Goal: Information Seeking & Learning: Learn about a topic

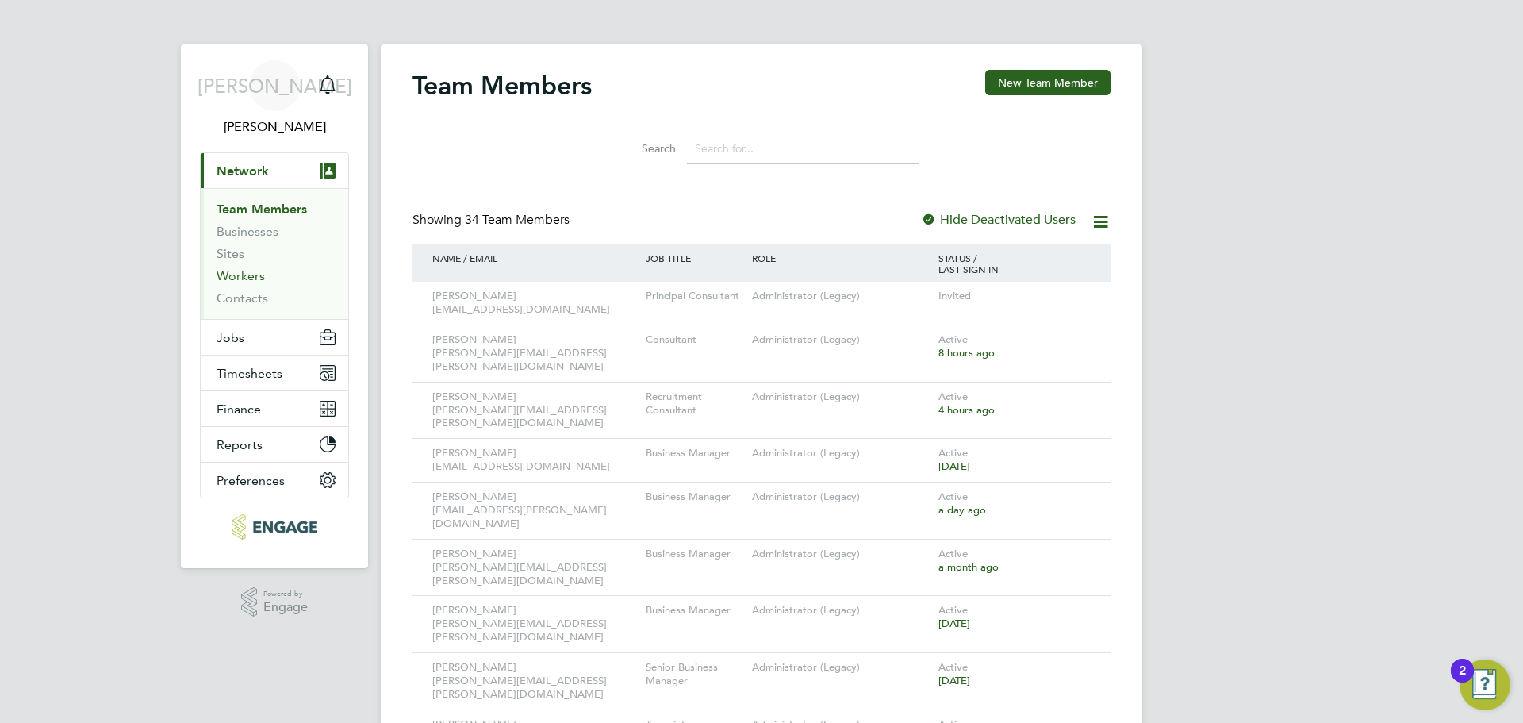
click at [242, 278] on link "Workers" at bounding box center [241, 275] width 48 height 15
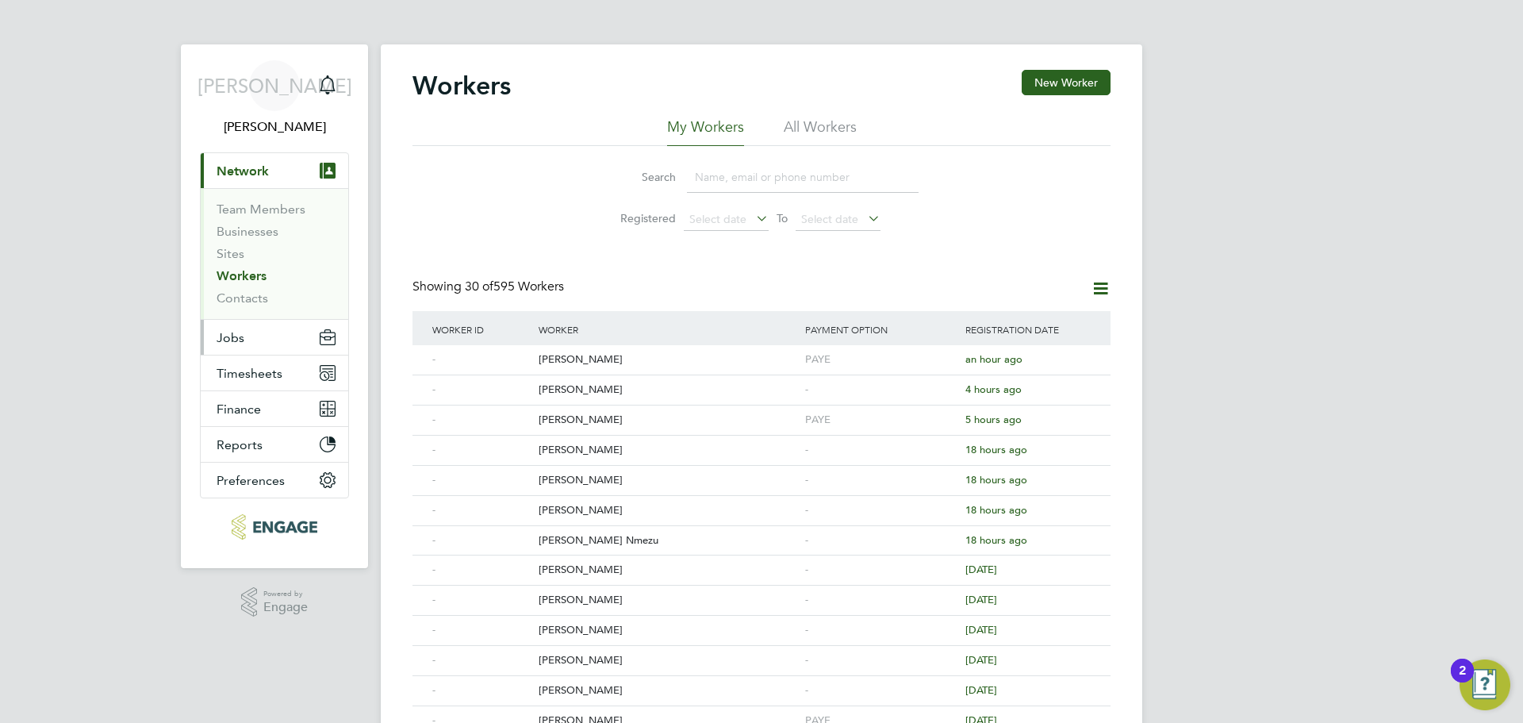
click at [243, 344] on button "Jobs" at bounding box center [275, 337] width 148 height 35
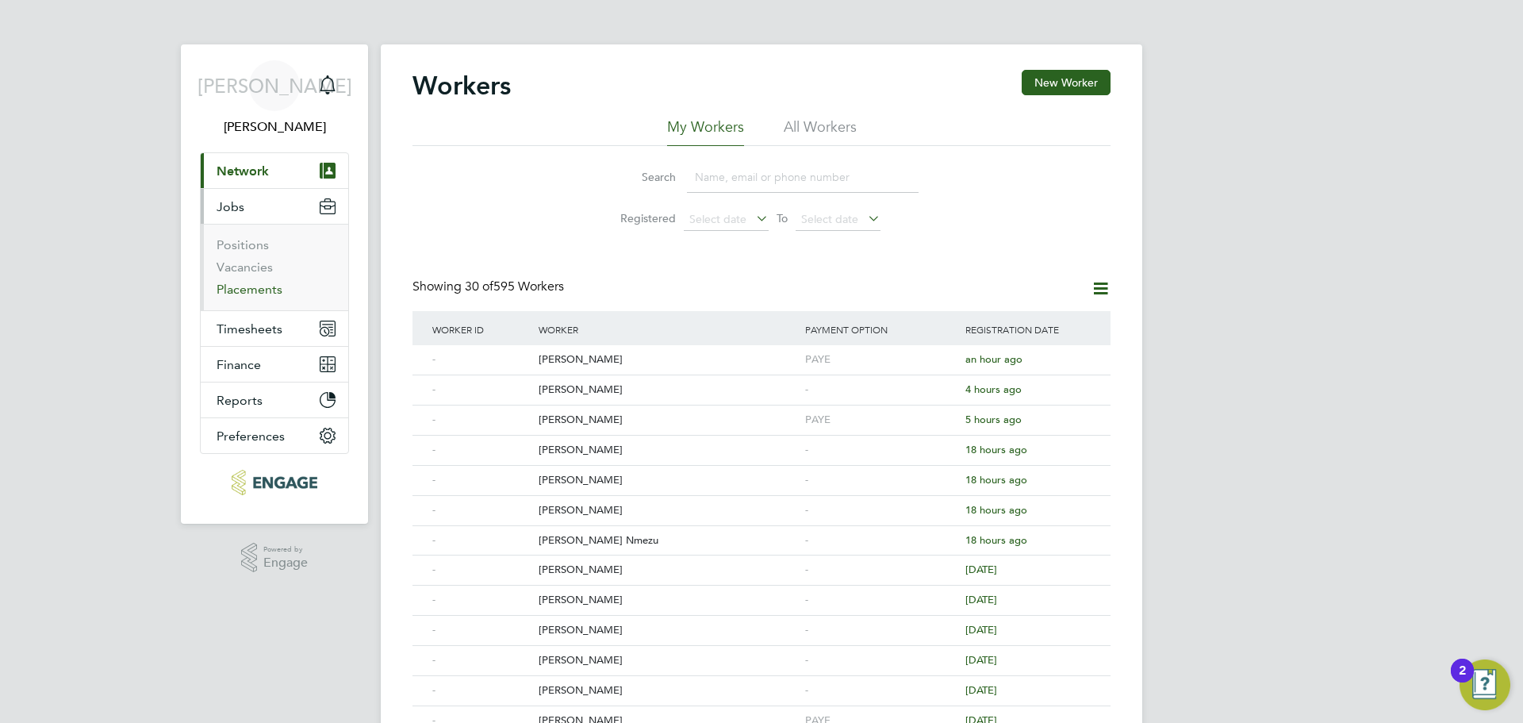
click at [251, 285] on link "Placements" at bounding box center [250, 289] width 66 height 15
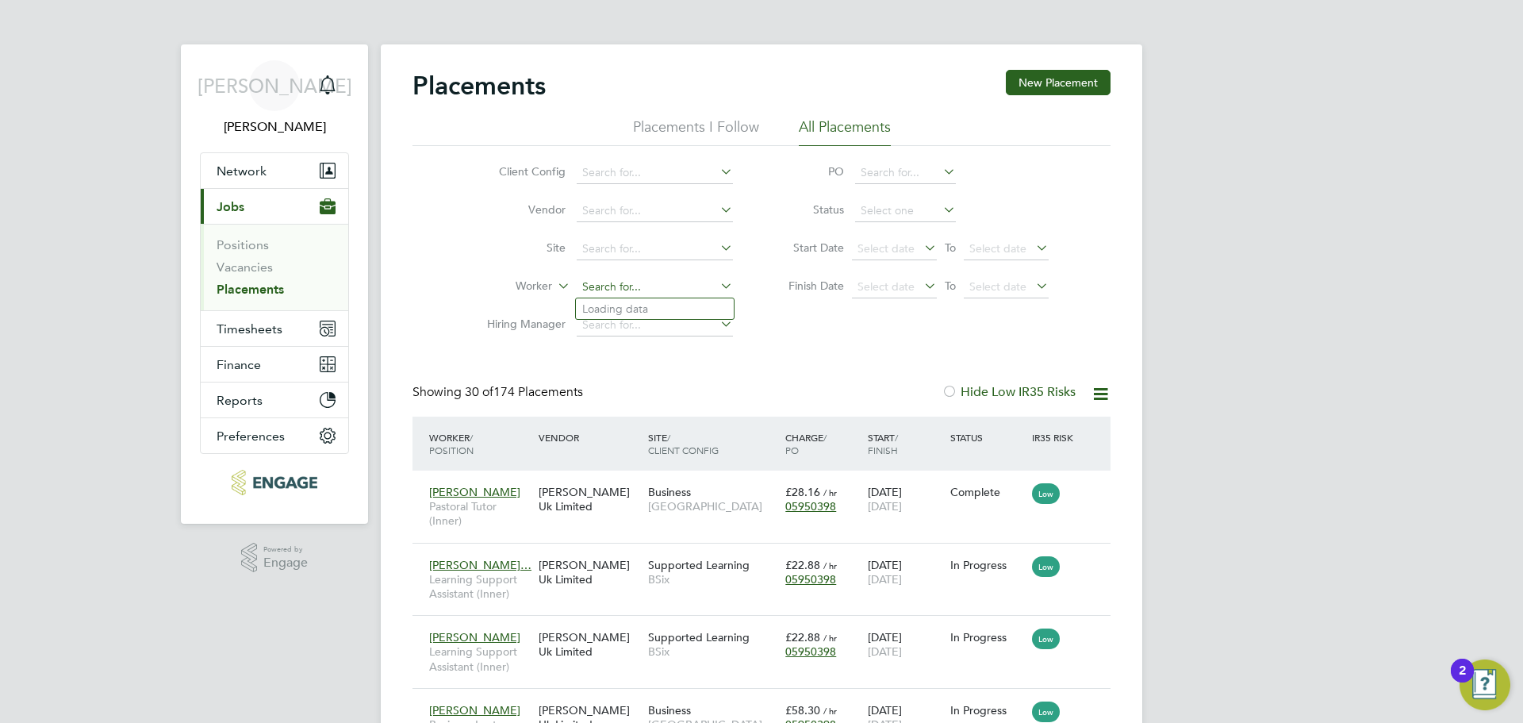
click at [613, 278] on input at bounding box center [655, 287] width 156 height 22
type input "robert"
drag, startPoint x: 639, startPoint y: 281, endPoint x: 646, endPoint y: 299, distance: 19.6
click at [639, 289] on input at bounding box center [655, 287] width 156 height 22
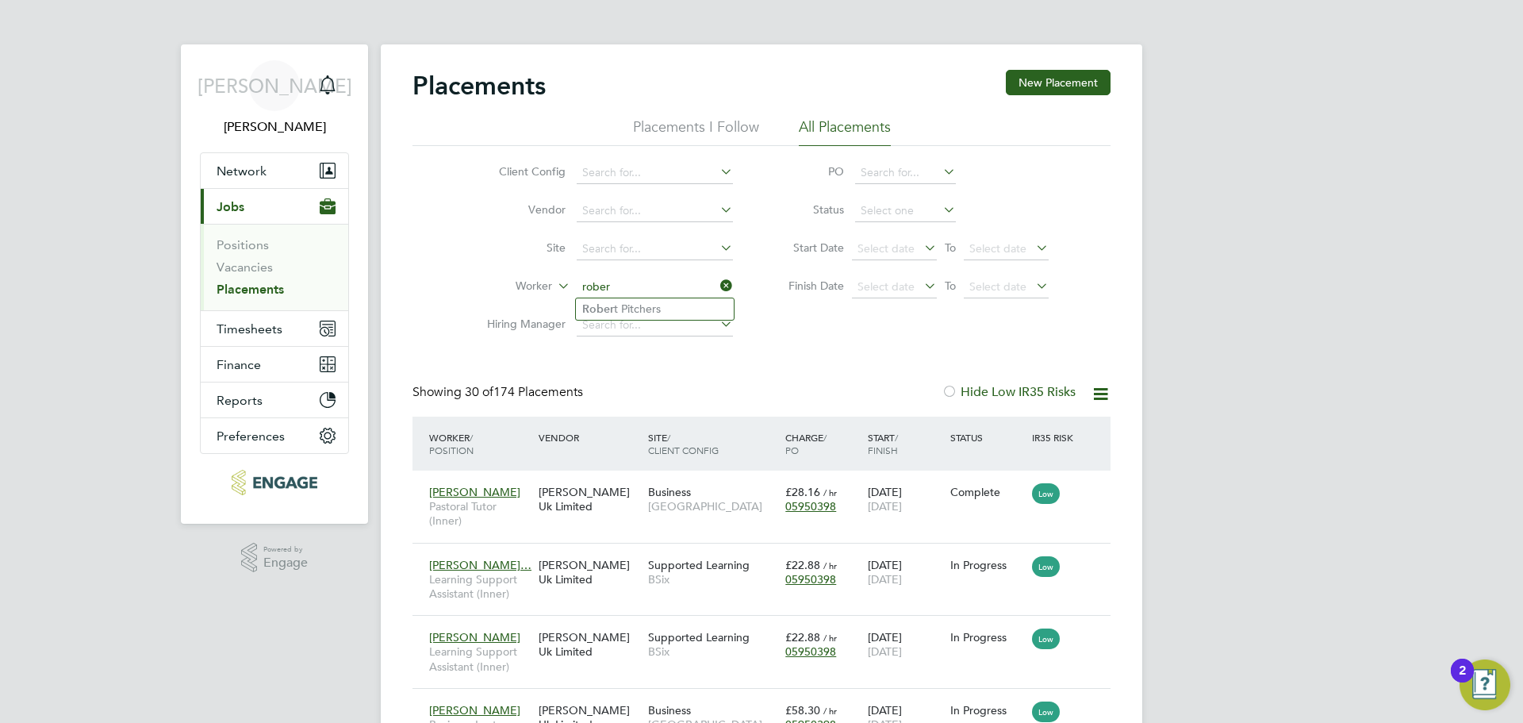
click at [648, 298] on li "Rober t Pitchers" at bounding box center [655, 308] width 158 height 21
type input "Robert Pitchers"
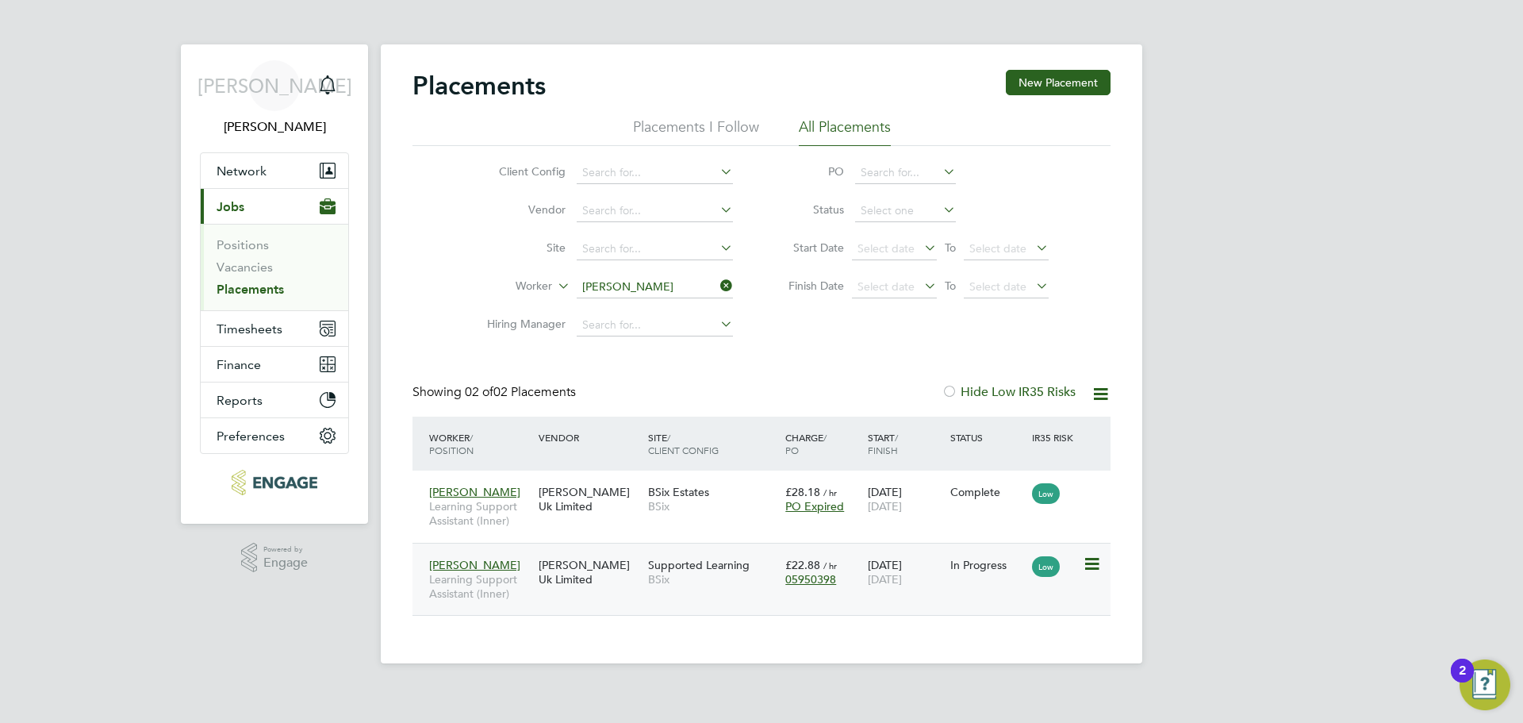
click at [567, 593] on div "[PERSON_NAME] Uk Limited" at bounding box center [589, 572] width 109 height 44
click at [267, 267] on link "Vacancies" at bounding box center [245, 266] width 56 height 15
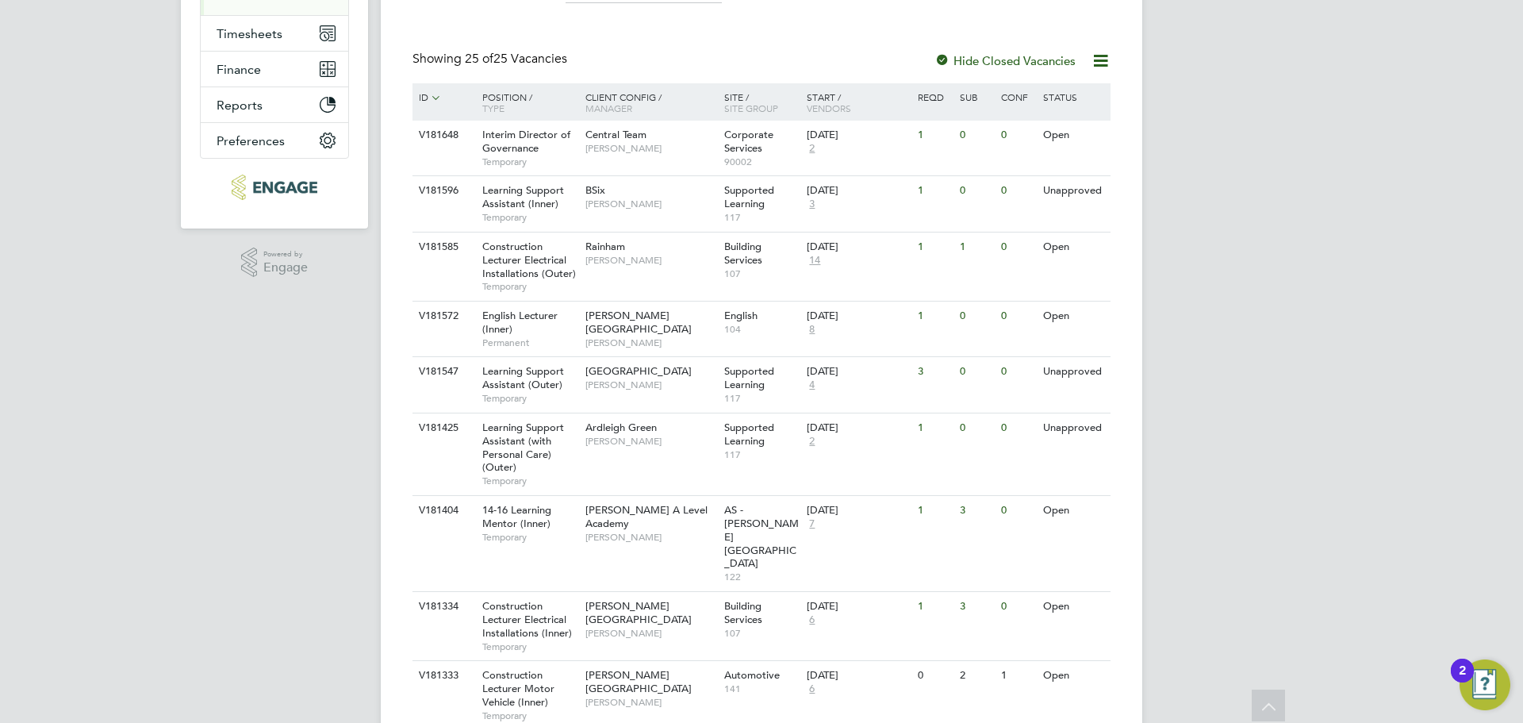
scroll to position [275, 0]
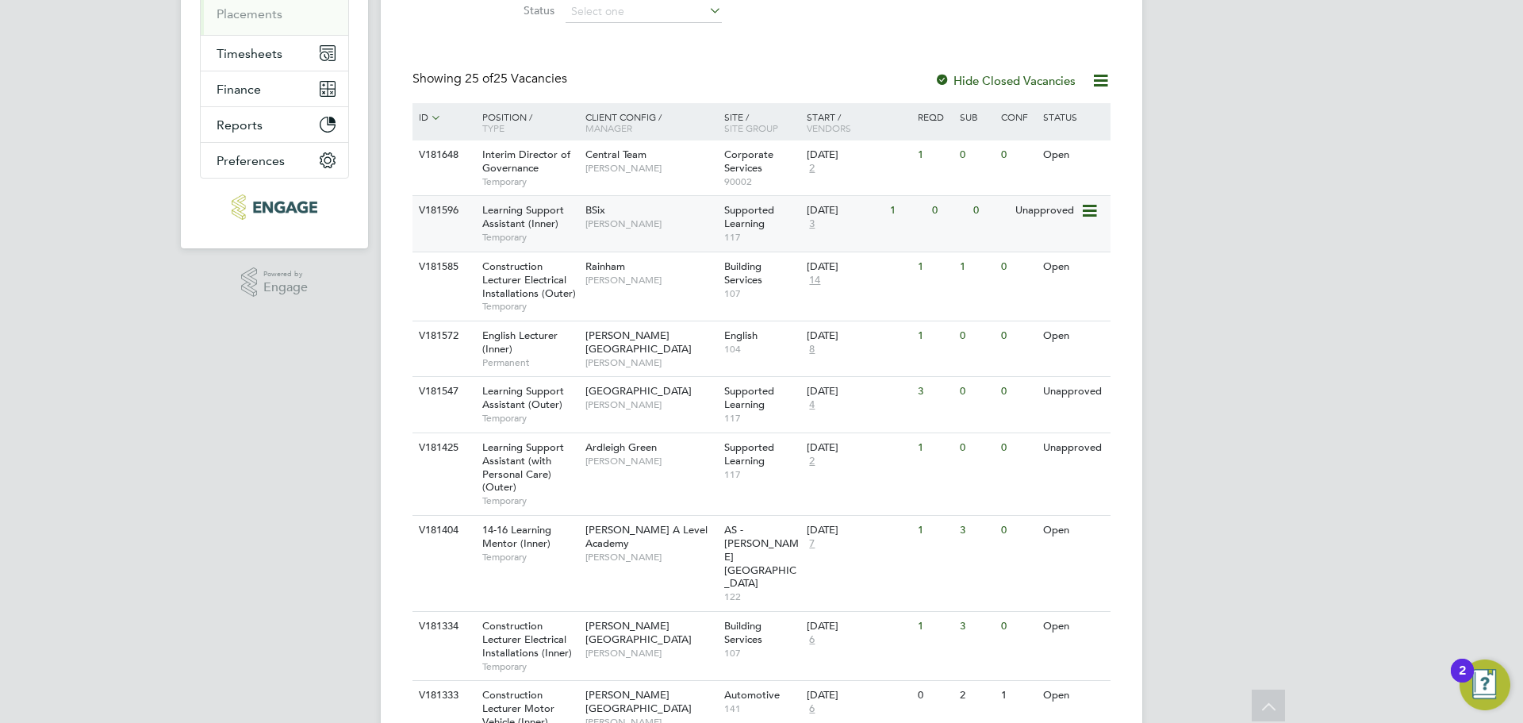
click at [652, 229] on span "Rachel Johnson" at bounding box center [650, 223] width 131 height 13
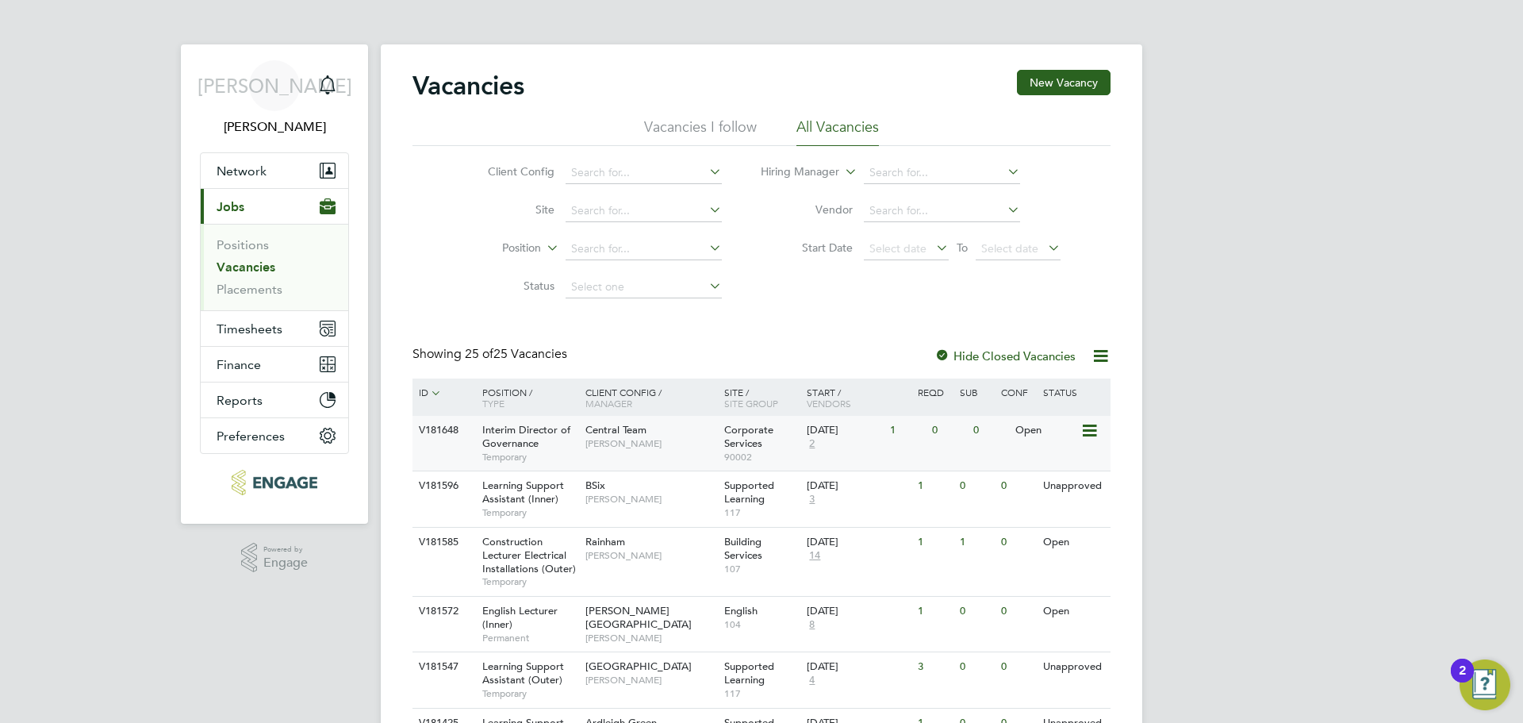
click at [808, 443] on span "2" at bounding box center [812, 443] width 10 height 13
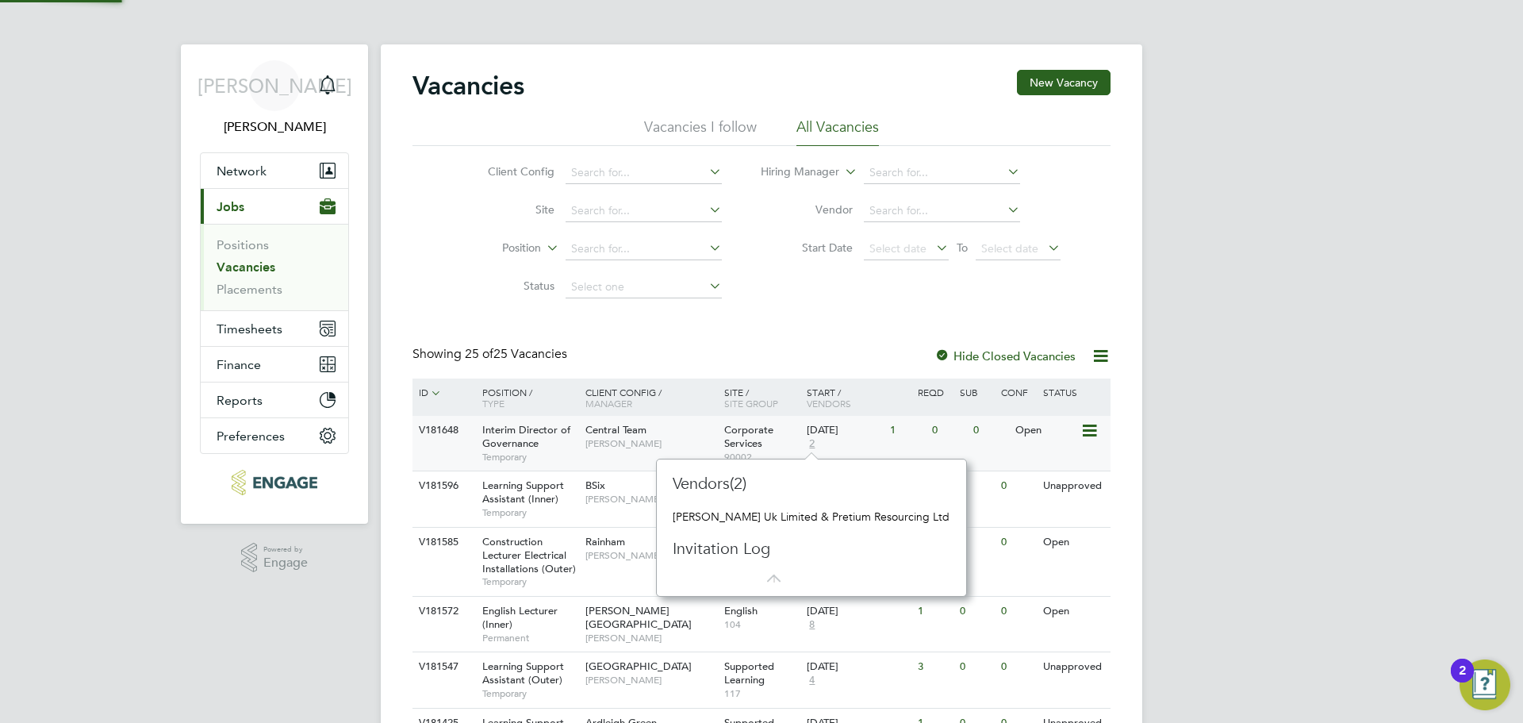
scroll to position [14, 11]
click at [667, 440] on span "Lisa Pincombe" at bounding box center [650, 443] width 131 height 13
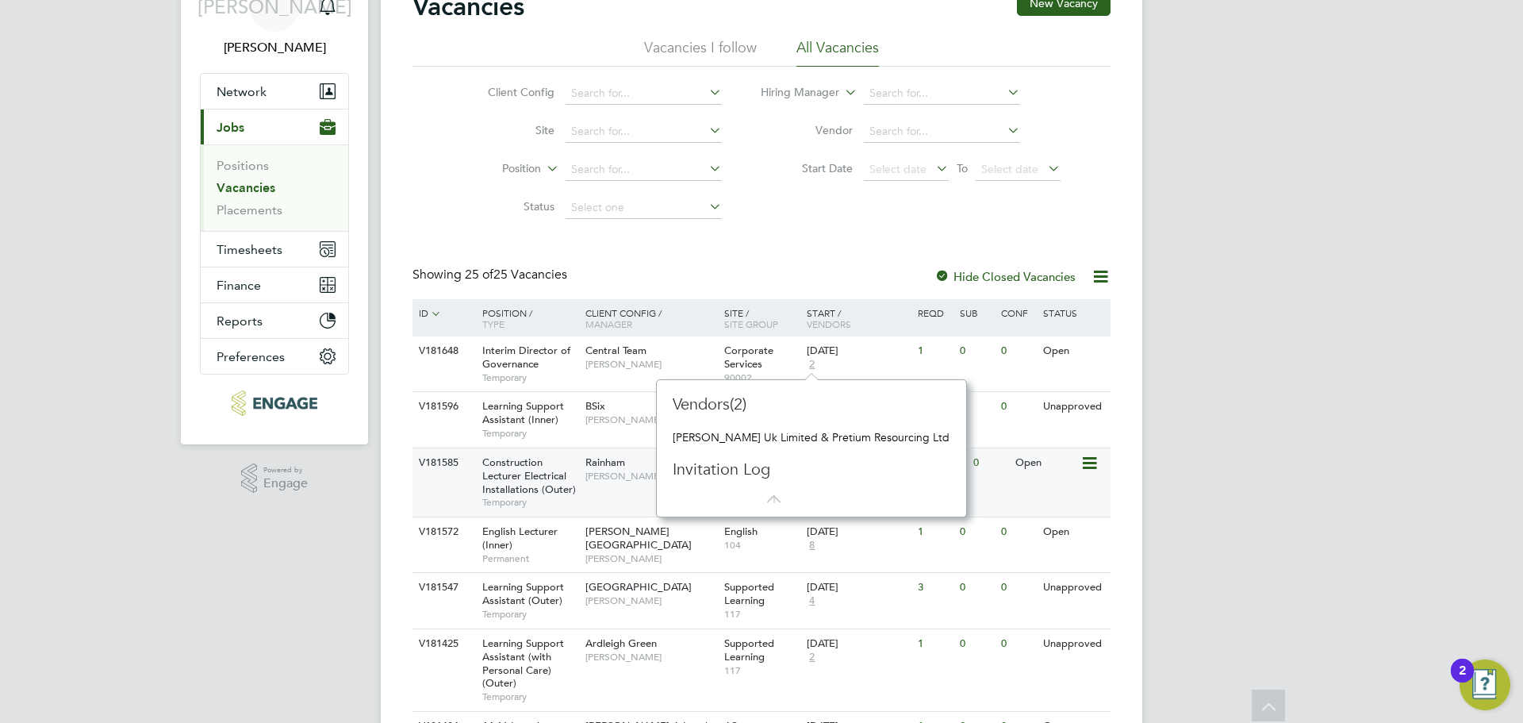
click at [565, 480] on span "Construction Lecturer Electrical Installations (Outer)" at bounding box center [529, 475] width 94 height 40
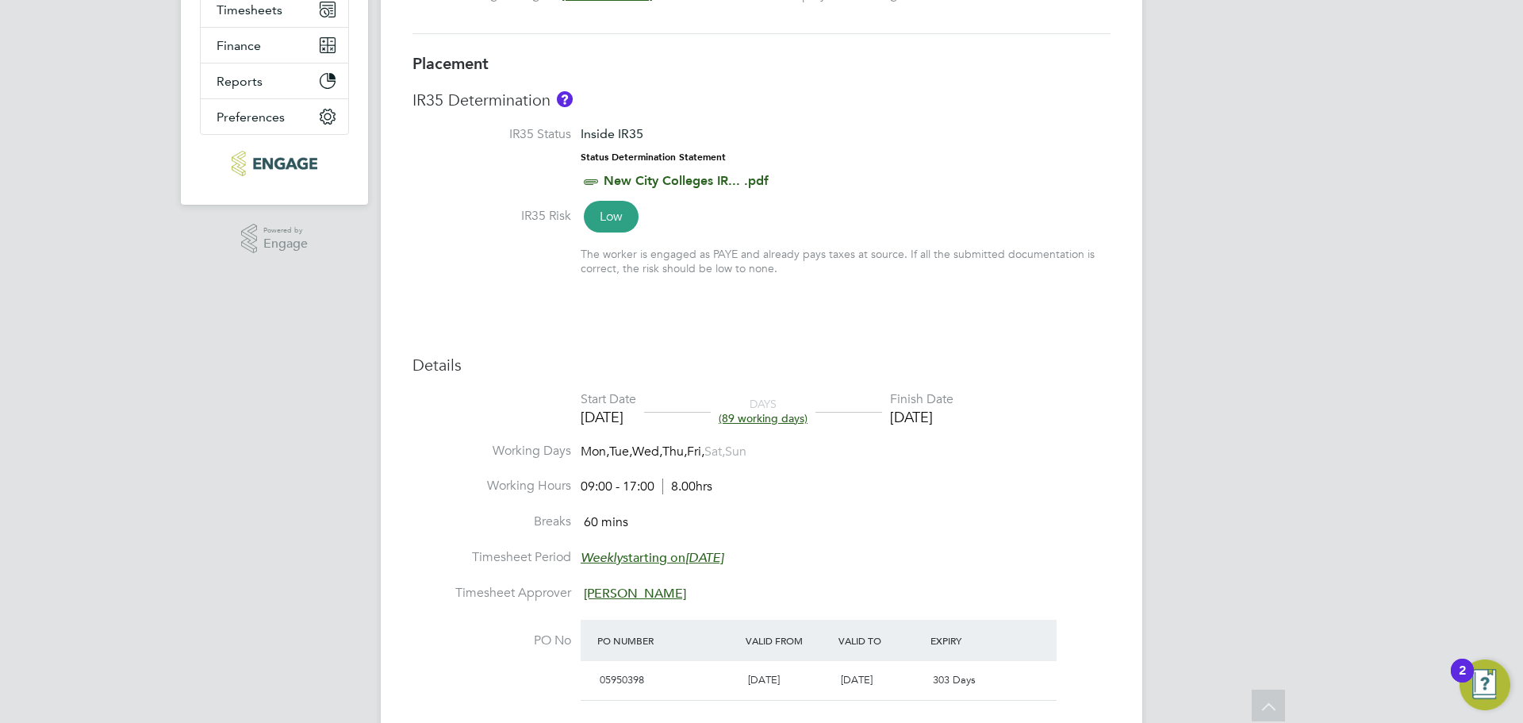
scroll to position [251, 0]
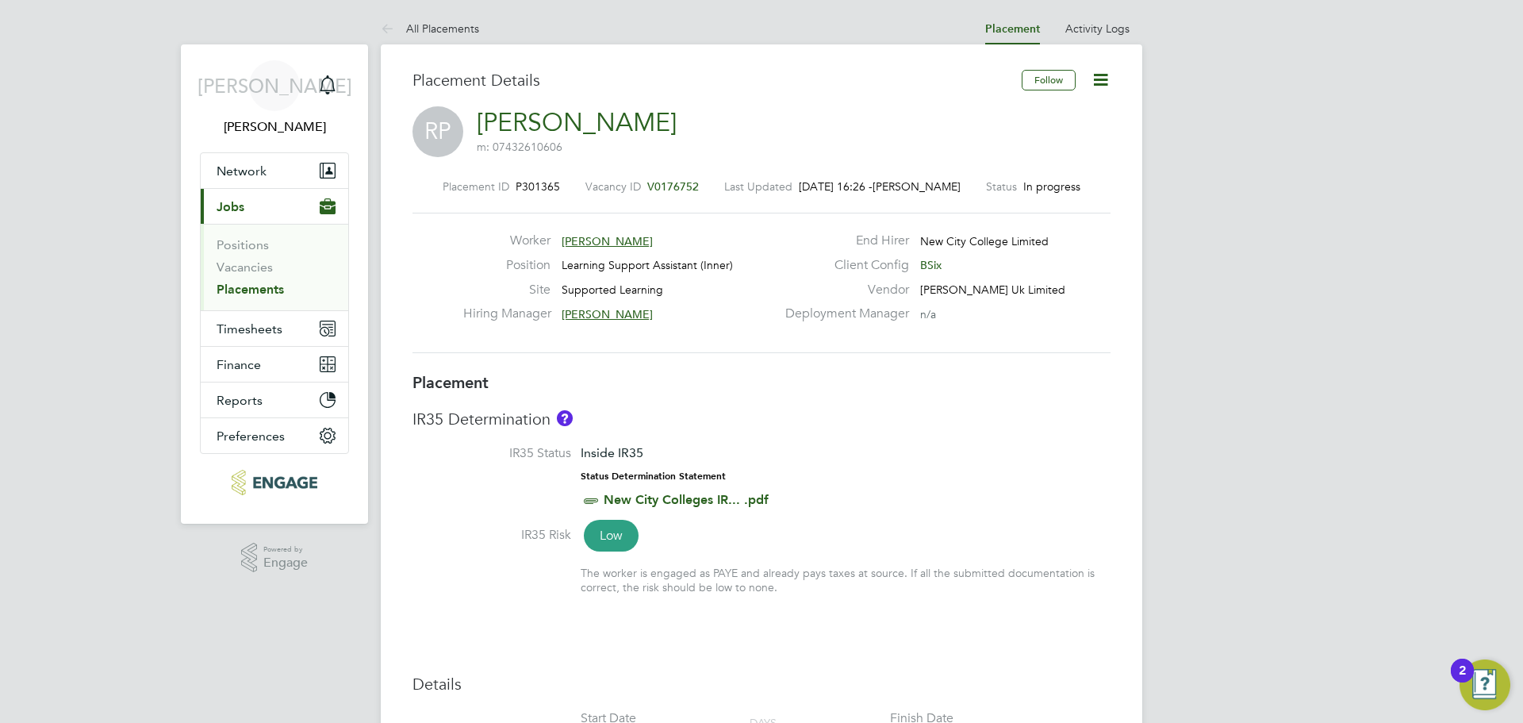
click at [658, 183] on span "V0176752" at bounding box center [673, 186] width 52 height 14
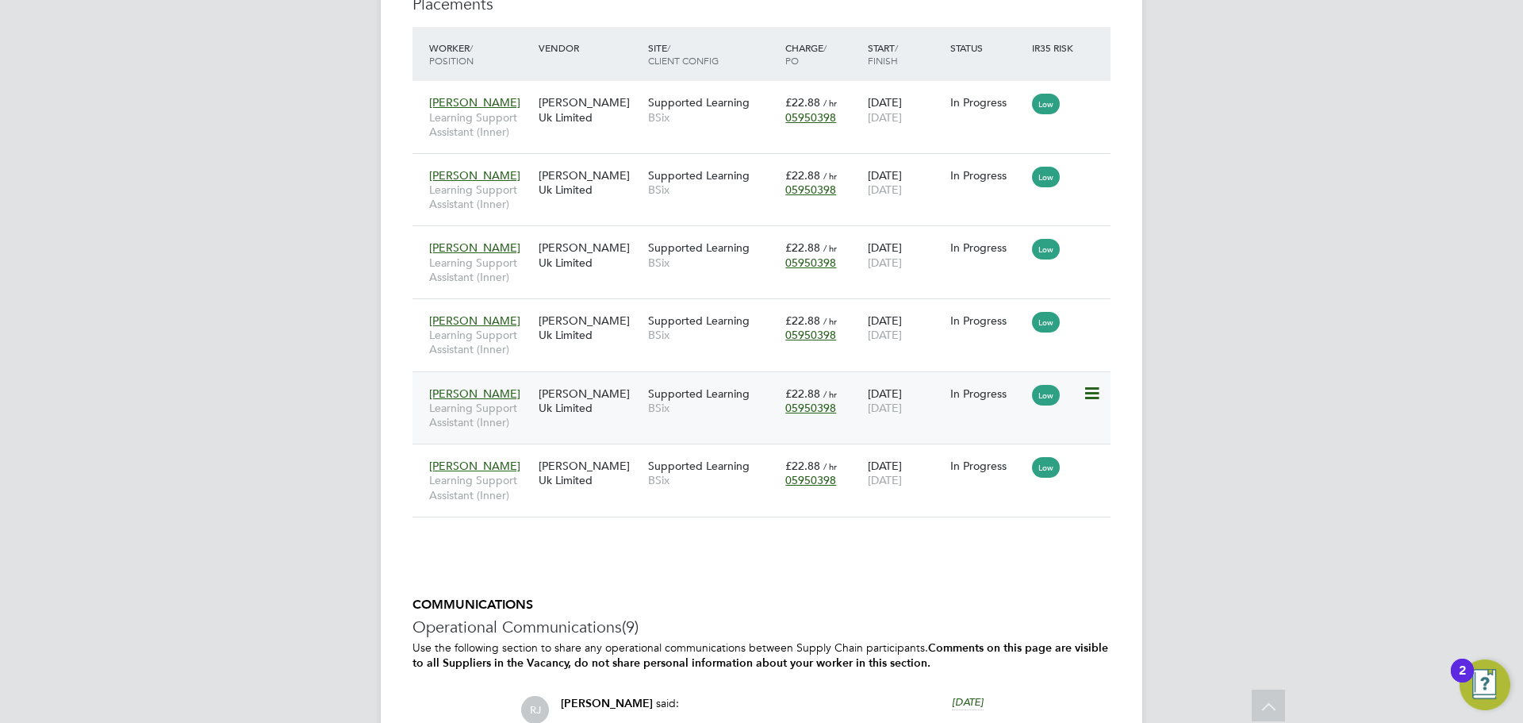
click at [613, 401] on div "[PERSON_NAME] Uk Limited" at bounding box center [589, 400] width 109 height 44
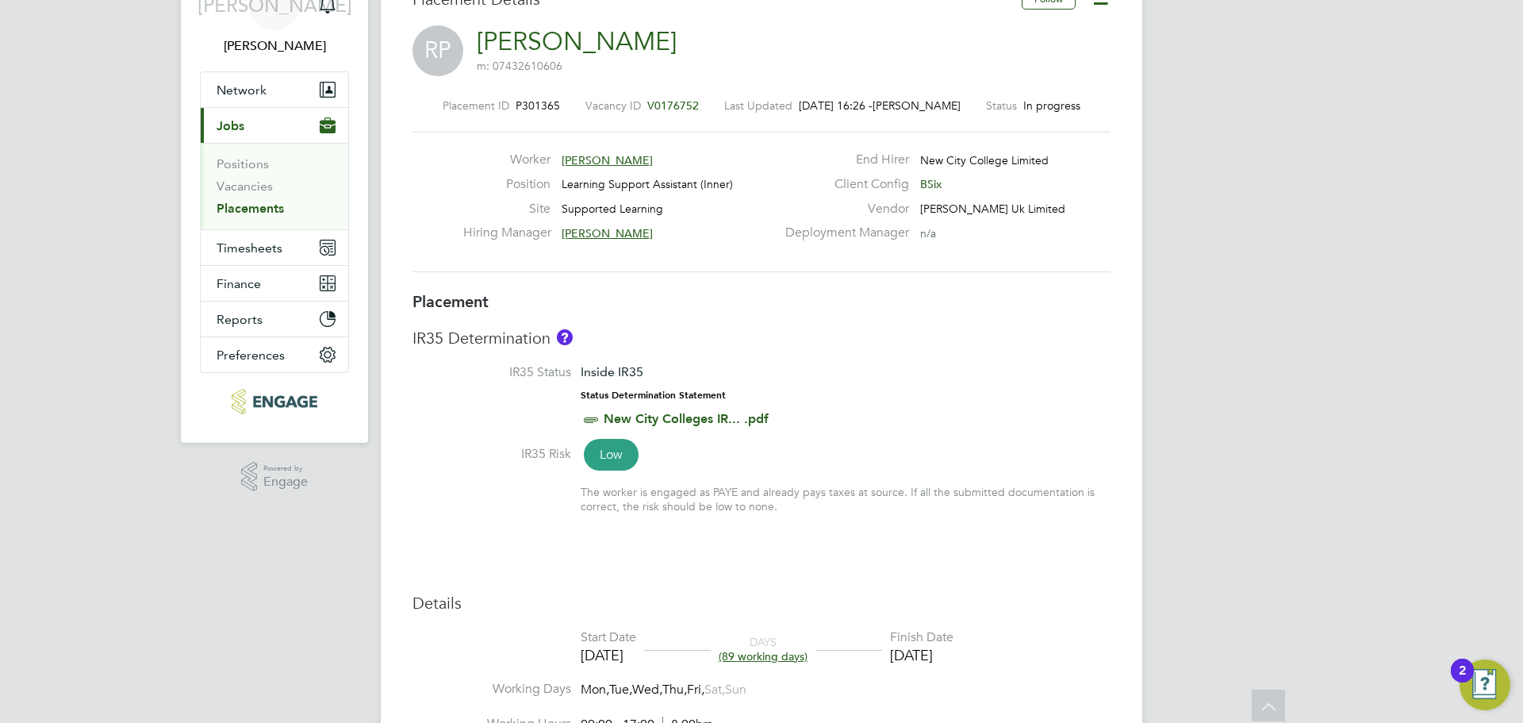
scroll to position [28, 0]
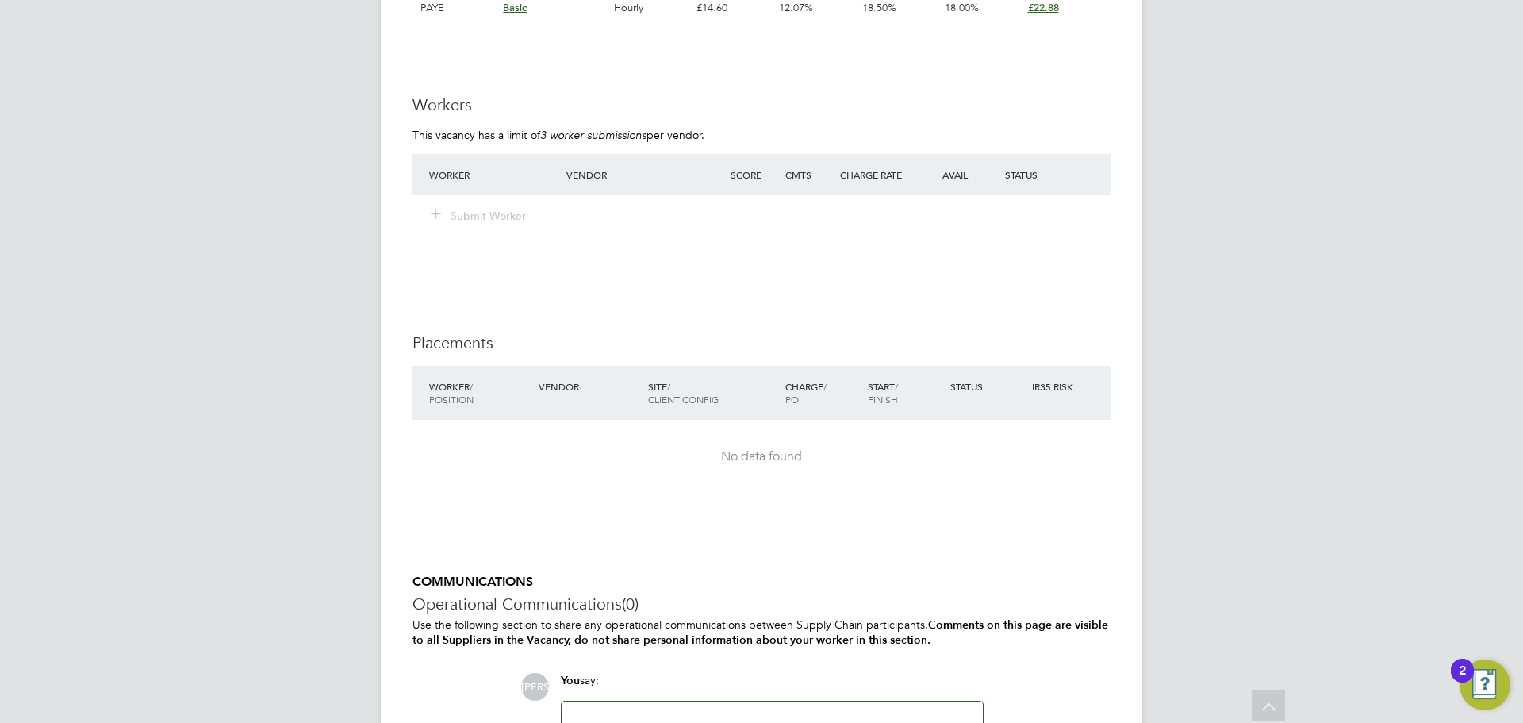
scroll to position [3038, 0]
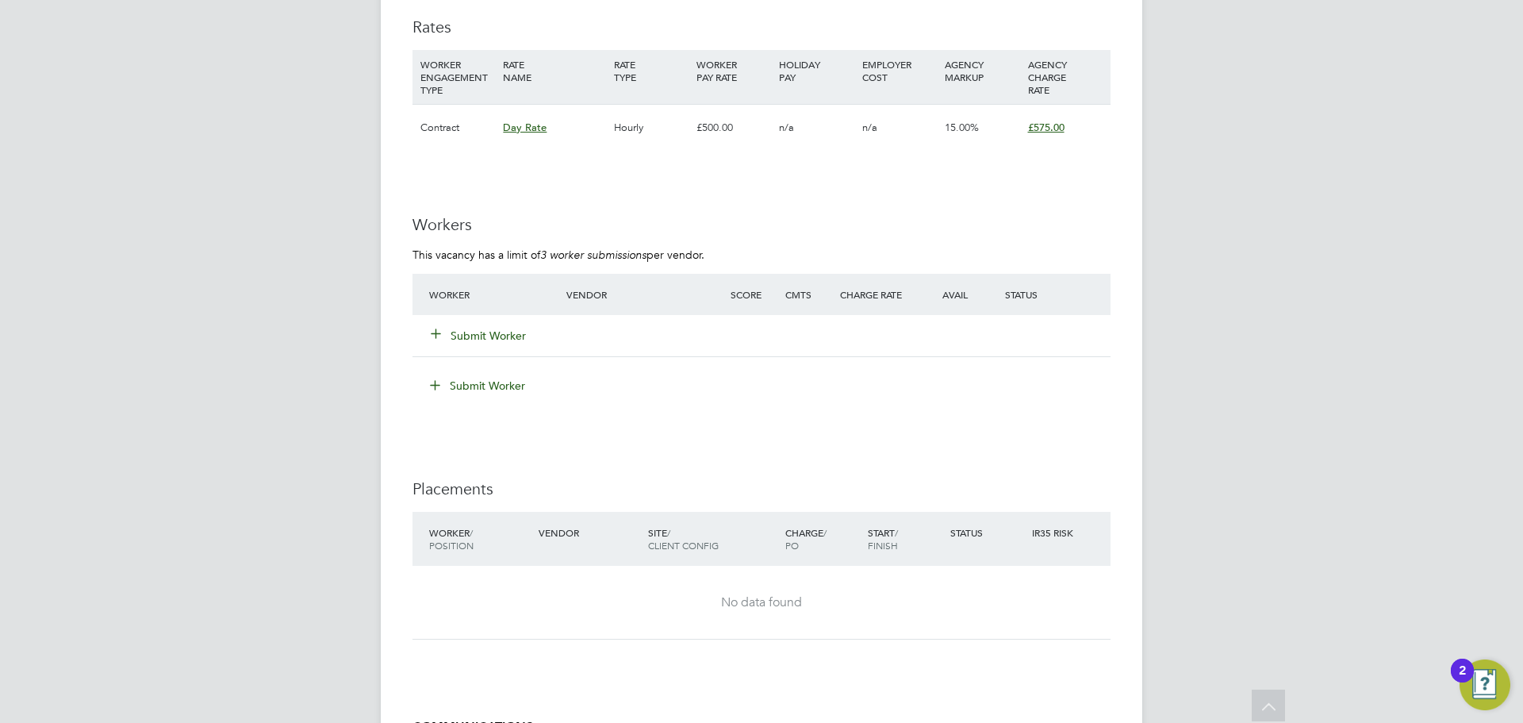
scroll to position [2697, 0]
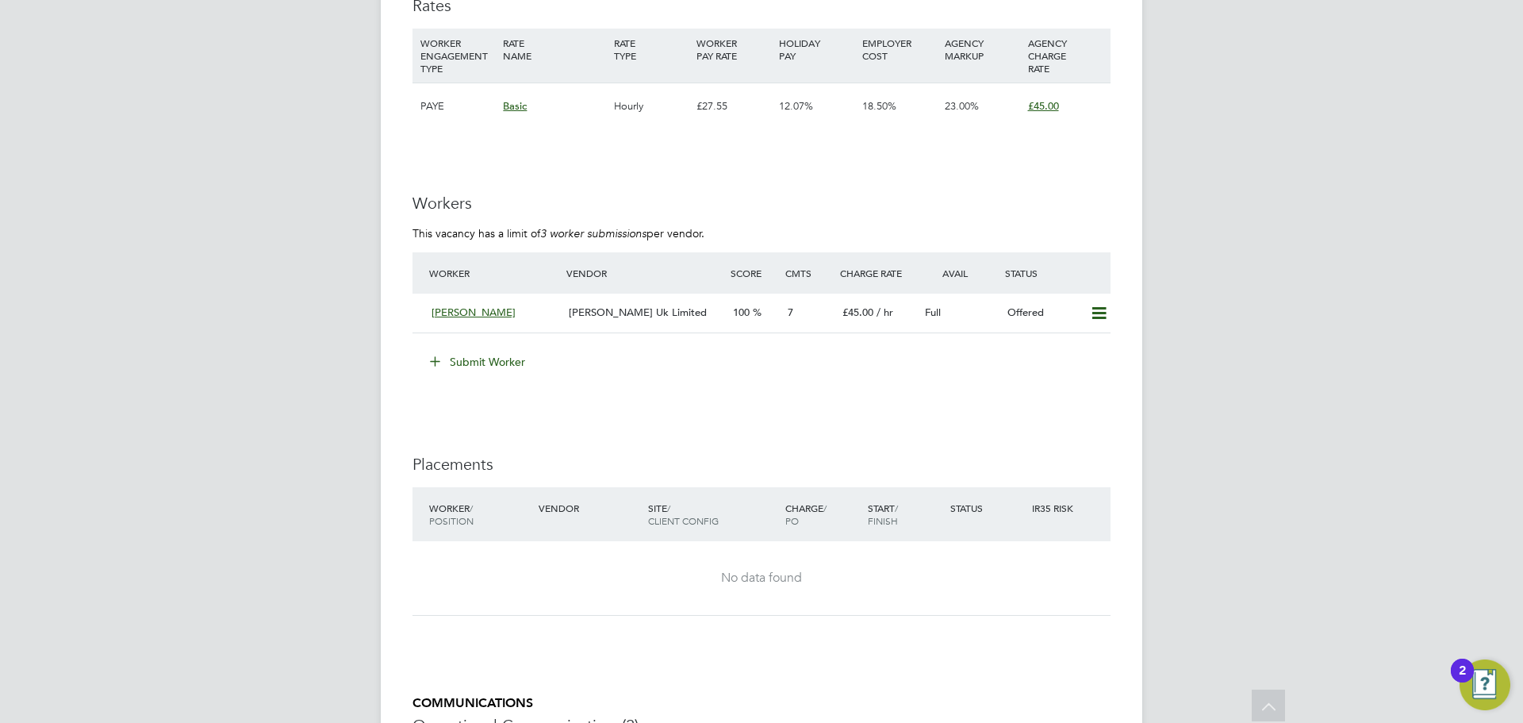
scroll to position [2776, 0]
click at [581, 312] on span "[PERSON_NAME] Uk Limited" at bounding box center [638, 308] width 138 height 13
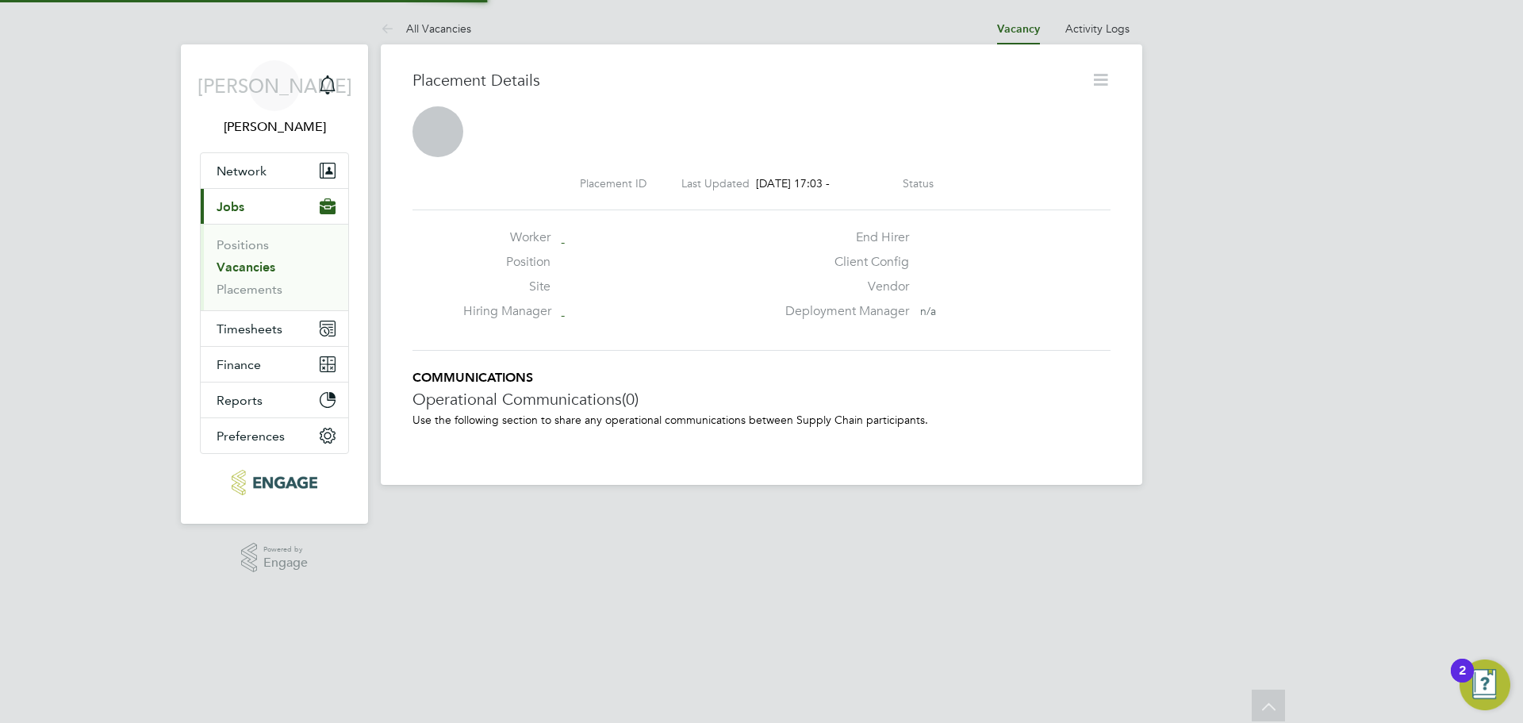
scroll to position [8, 8]
